Goal: Information Seeking & Learning: Compare options

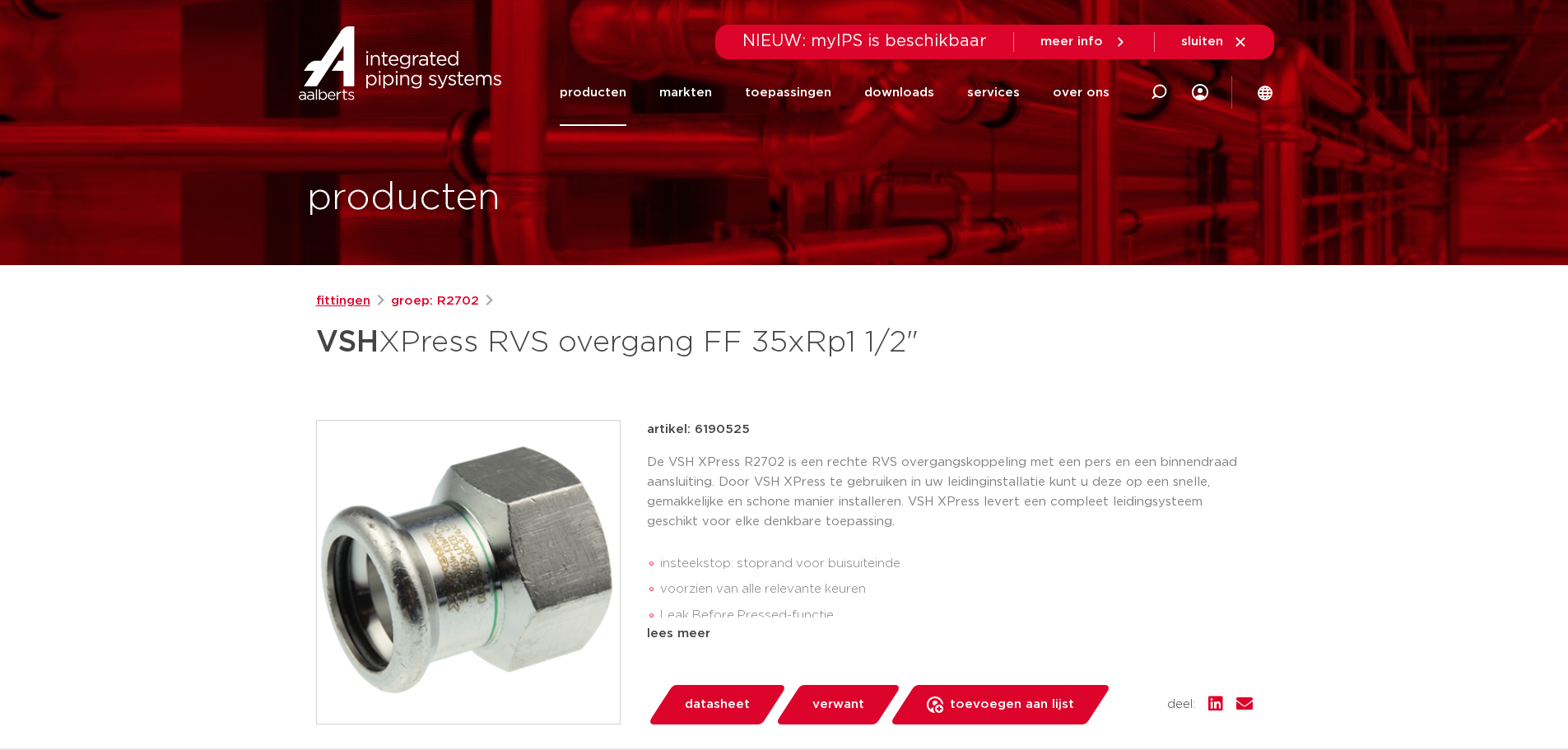
click at [350, 300] on link "fittingen" at bounding box center [343, 301] width 54 height 20
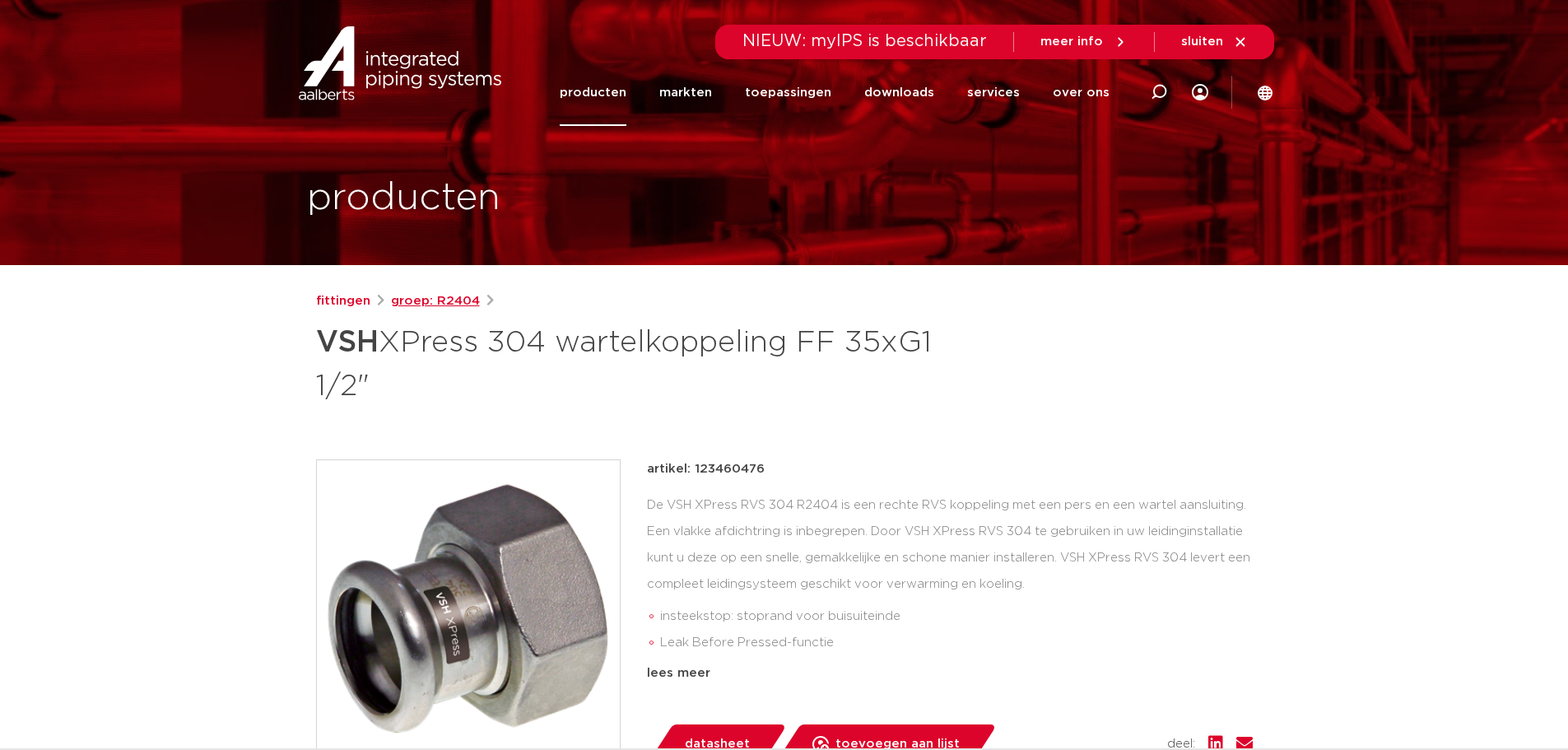
click at [435, 294] on link "groep: R2404" at bounding box center [435, 301] width 89 height 20
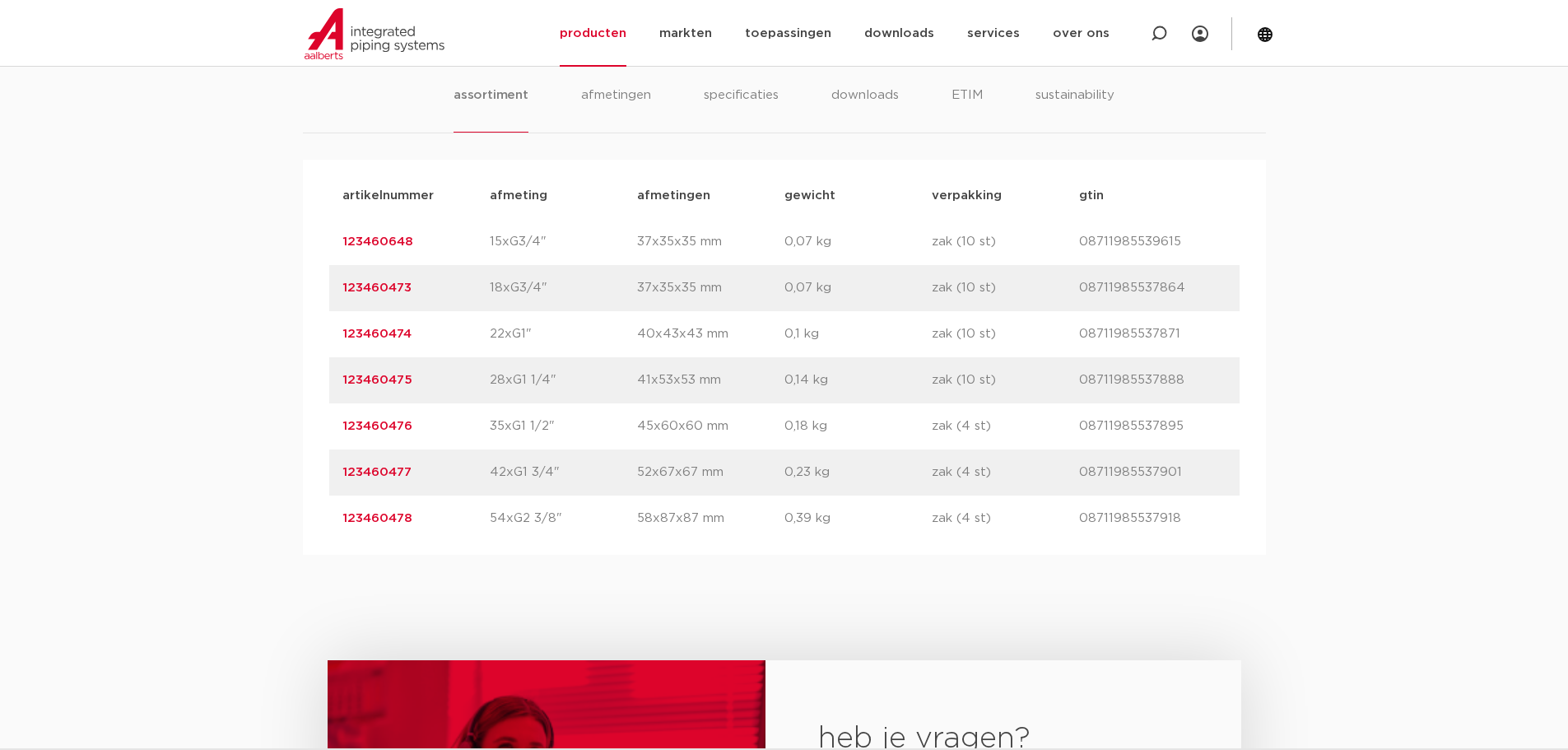
scroll to position [1070, 0]
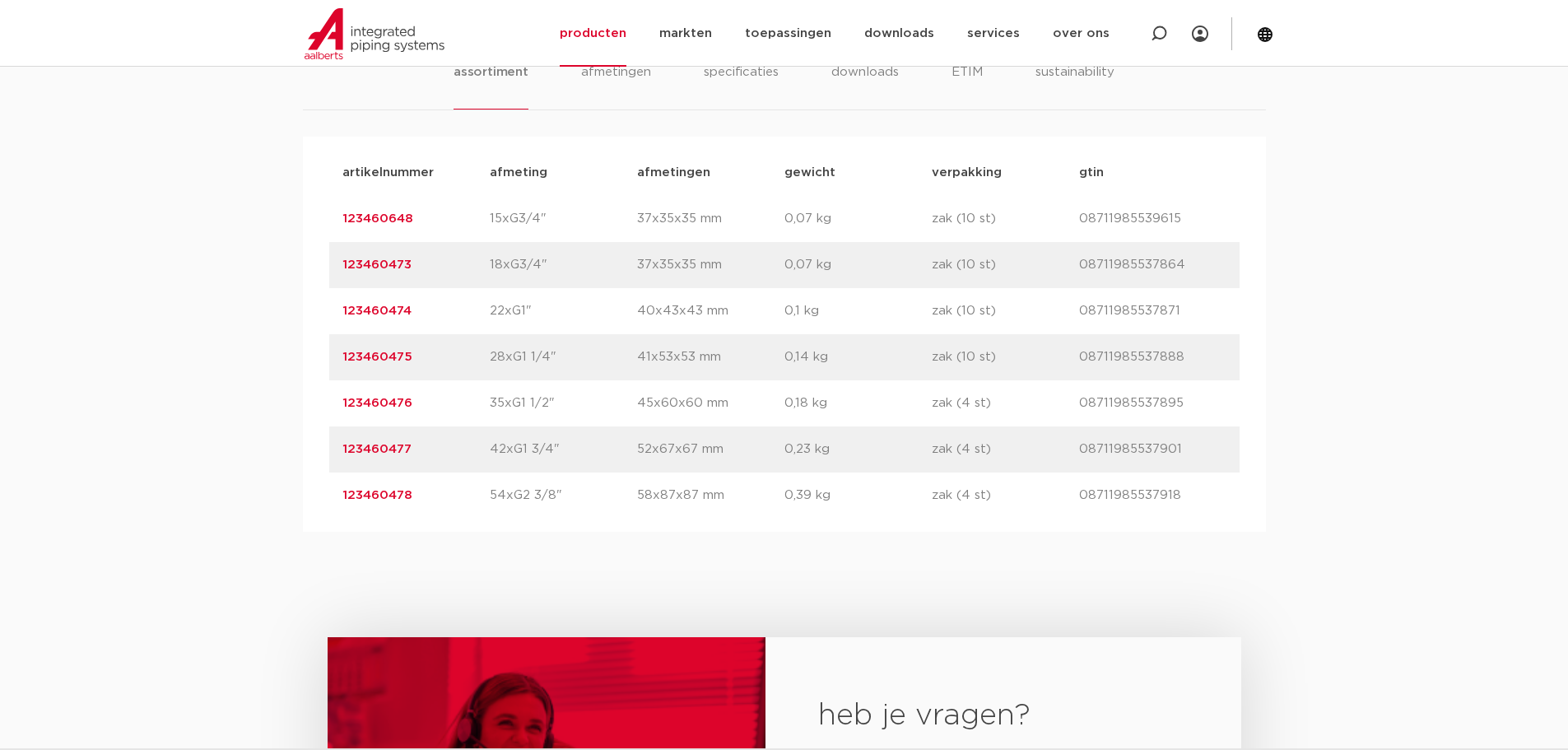
click at [372, 399] on link "123460476" at bounding box center [377, 403] width 70 height 13
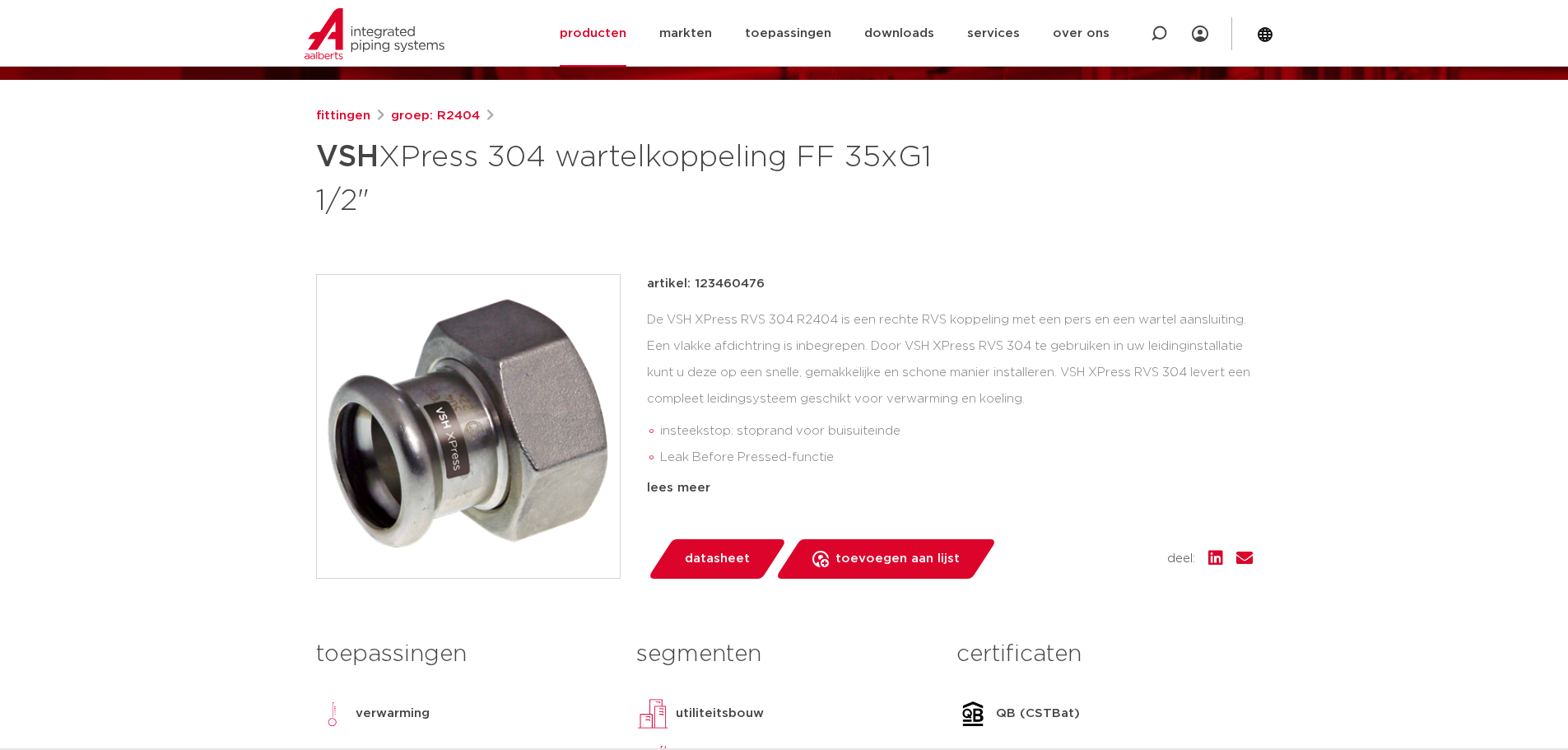
scroll to position [247, 0]
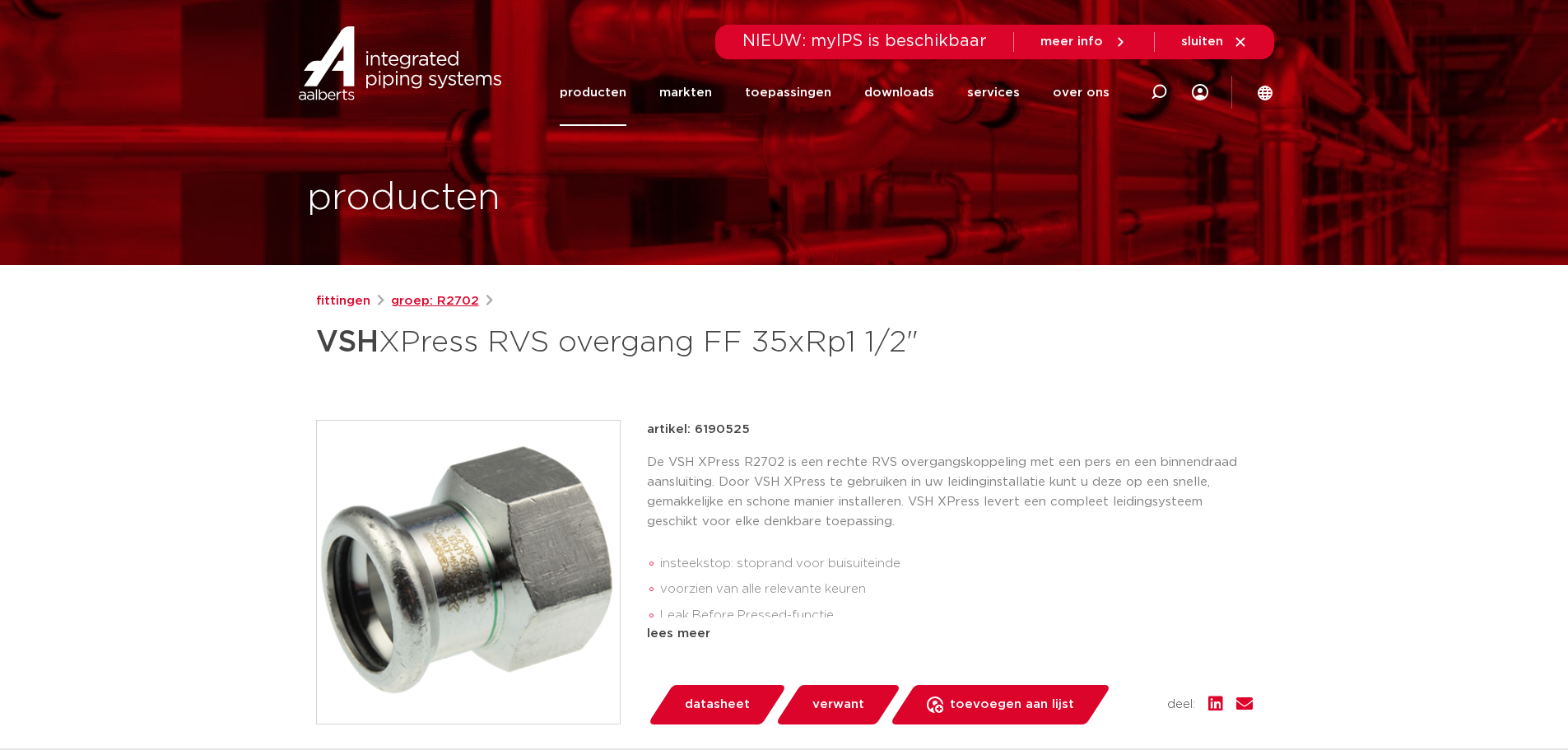
click at [448, 297] on link "groep: R2702" at bounding box center [434, 301] width 88 height 20
